Goal: Information Seeking & Learning: Learn about a topic

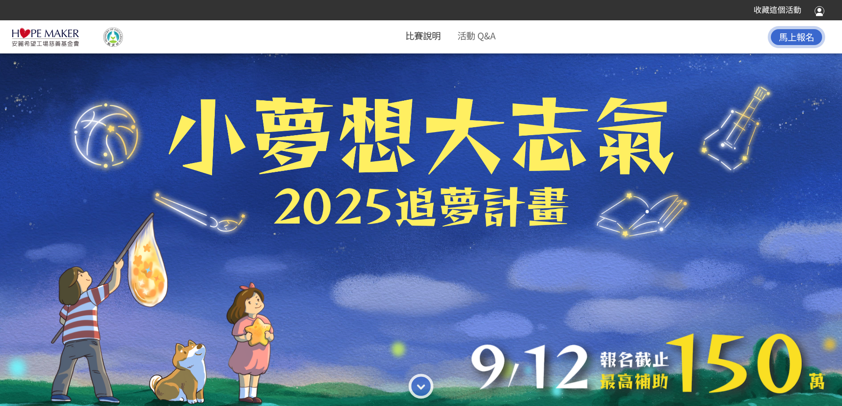
click at [412, 34] on link "比賽說明" at bounding box center [422, 35] width 35 height 13
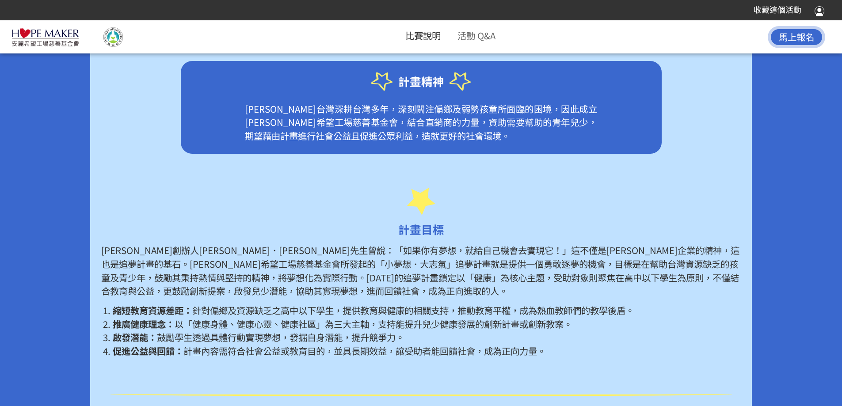
scroll to position [384, 0]
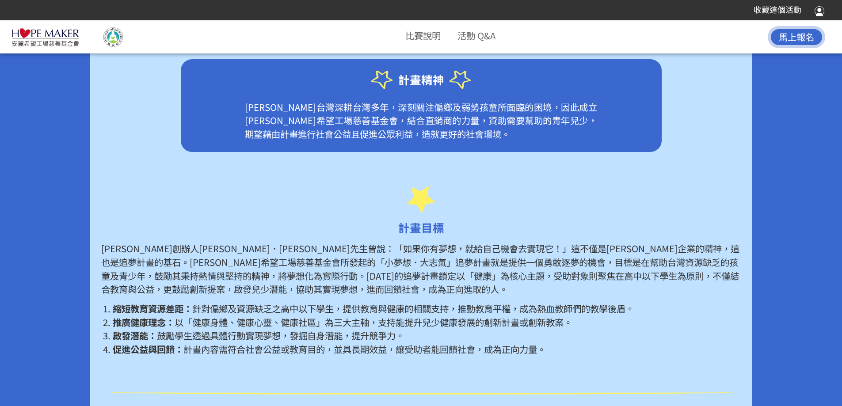
drag, startPoint x: 10, startPoint y: 45, endPoint x: 75, endPoint y: 45, distance: 64.5
click at [75, 45] on div "比賽說明 活動 Q&A 馬上報名" at bounding box center [421, 37] width 842 height 28
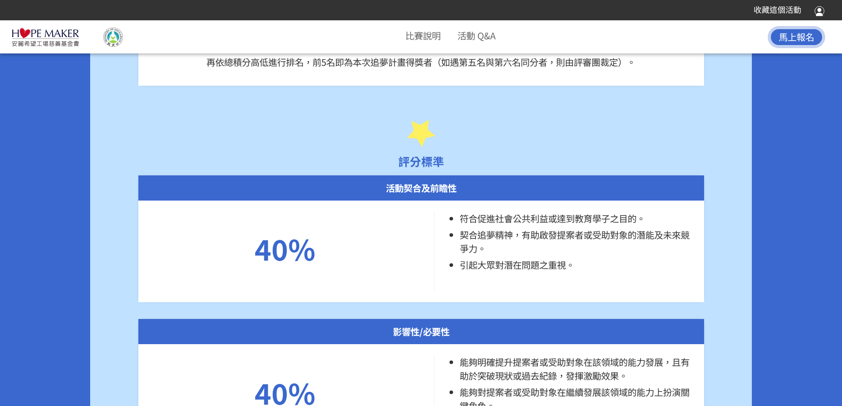
scroll to position [6305, 0]
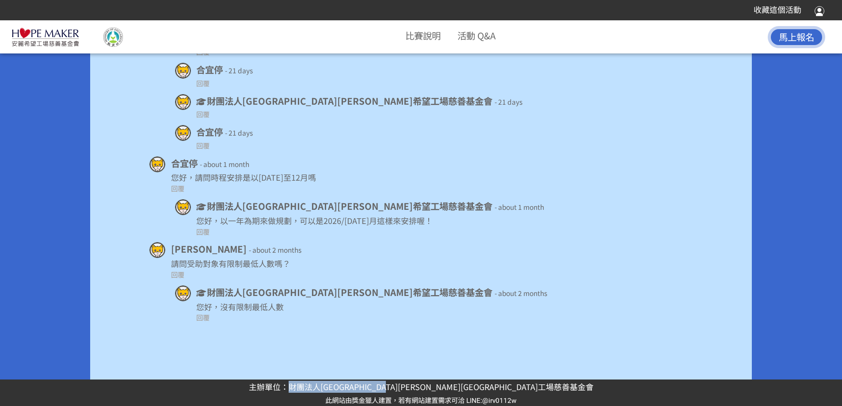
drag, startPoint x: 370, startPoint y: 387, endPoint x: 516, endPoint y: 387, distance: 145.9
click at [516, 387] on p "主辦單位：財團法人[GEOGRAPHIC_DATA][PERSON_NAME][GEOGRAPHIC_DATA]工場慈善基金會" at bounding box center [421, 387] width 842 height 12
copy p "財團法人[GEOGRAPHIC_DATA][PERSON_NAME]希望工場慈善基金會"
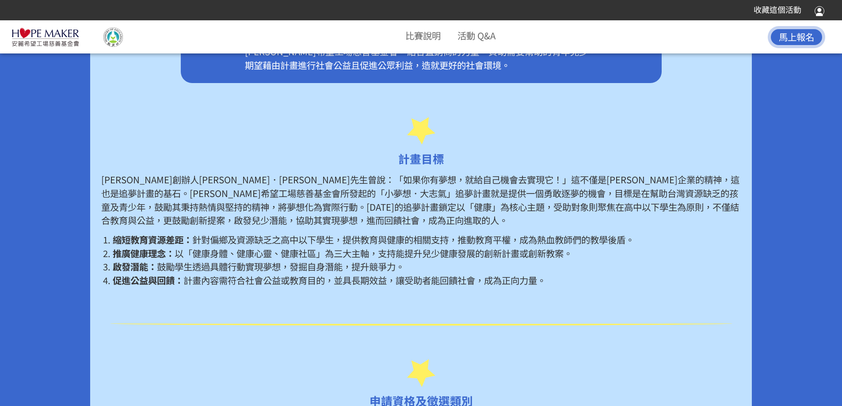
scroll to position [469, 0]
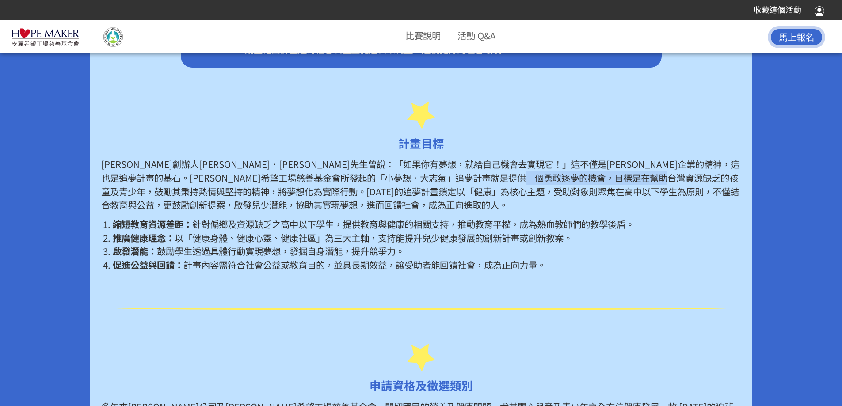
drag, startPoint x: 144, startPoint y: 191, endPoint x: 275, endPoint y: 188, distance: 131.3
click at [275, 188] on p "[PERSON_NAME]創辦人[PERSON_NAME]．[PERSON_NAME]先生曾說：「如果你有夢想，就給自己機會去實現它！」這不僅是[PERSON…" at bounding box center [420, 184] width 639 height 54
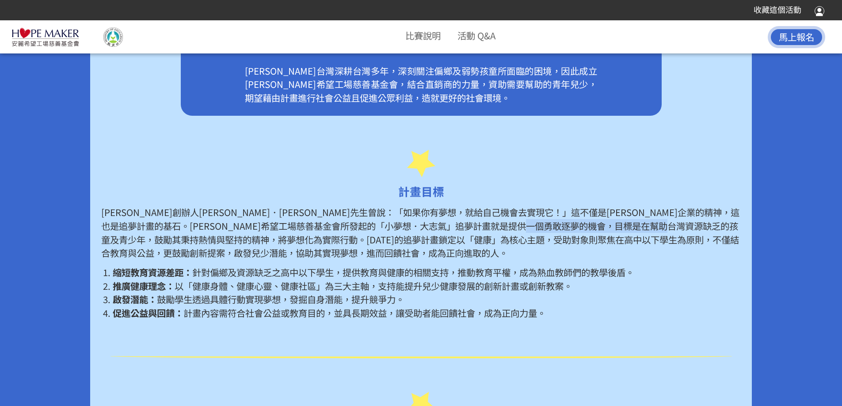
scroll to position [424, 0]
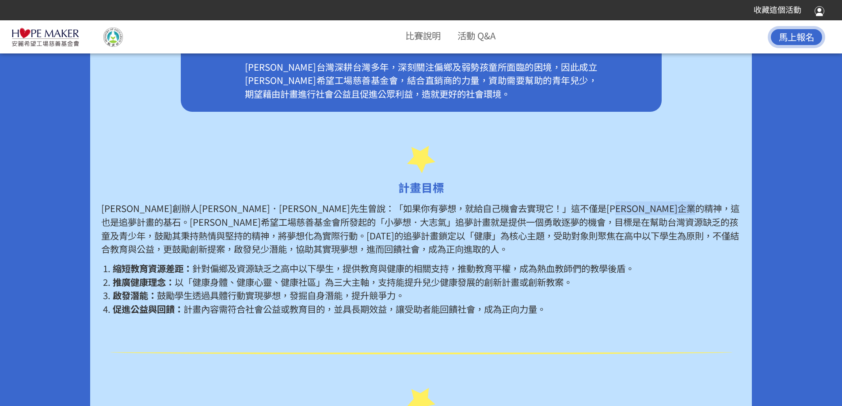
drag, startPoint x: 140, startPoint y: 222, endPoint x: 255, endPoint y: 220, distance: 114.5
click at [255, 220] on p "[PERSON_NAME]創辦人[PERSON_NAME]．[PERSON_NAME]先生曾說：「如果你有夢想，就給自己機會去實現它！」這不僅是[PERSON…" at bounding box center [420, 229] width 639 height 54
copy p "「小夢想．大志氣」追夢計畫"
click at [387, 253] on p "[PERSON_NAME]創辦人[PERSON_NAME]．[PERSON_NAME]先生曾說：「如果你有夢想，就給自己機會去實現它！」這不僅是[PERSON…" at bounding box center [420, 229] width 639 height 54
